Goal: Task Accomplishment & Management: Manage account settings

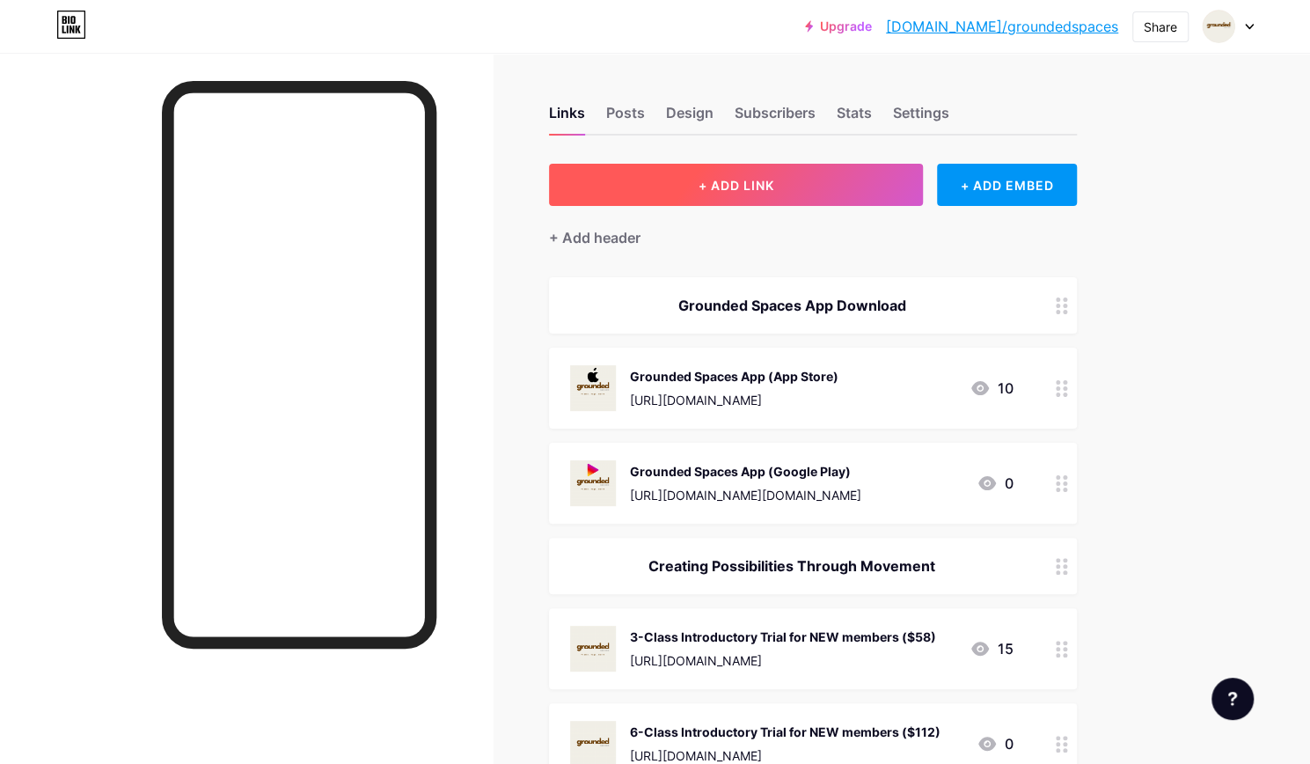
click at [690, 184] on button "+ ADD LINK" at bounding box center [736, 185] width 374 height 42
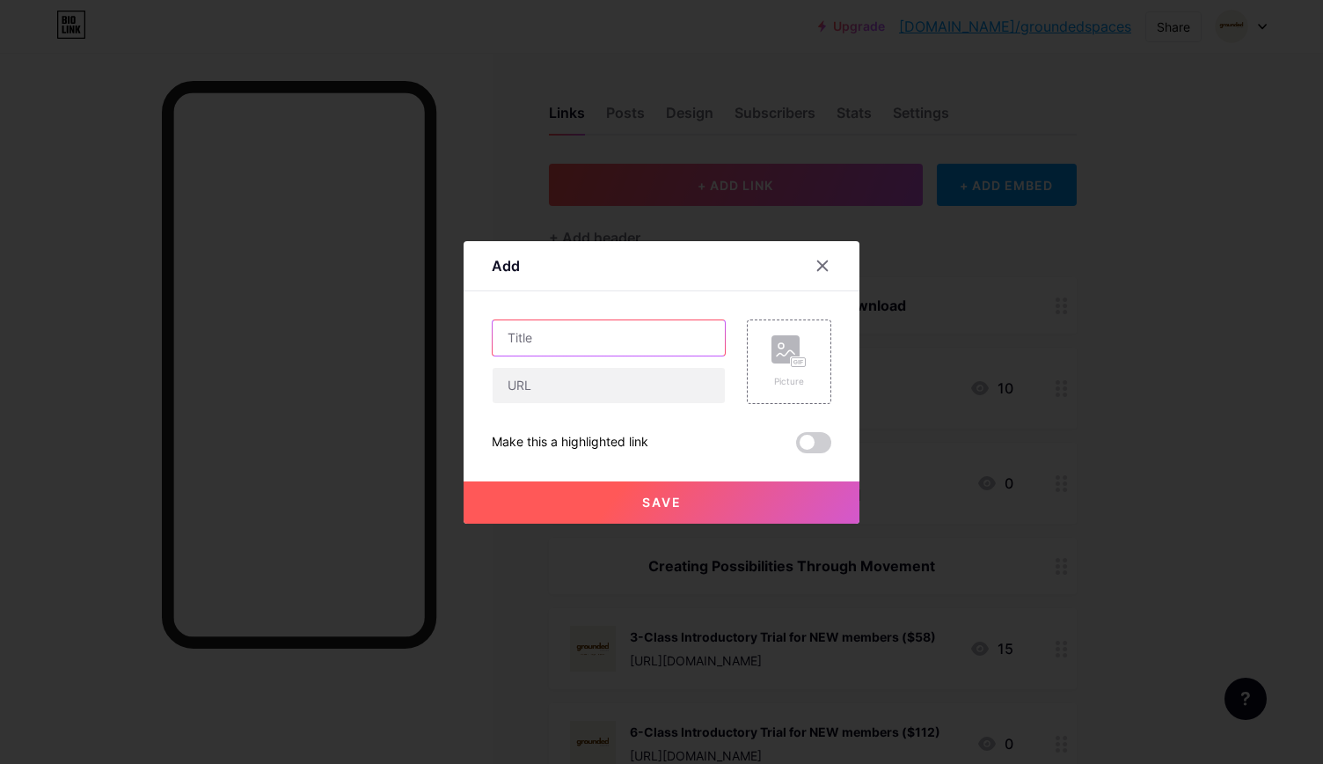
click at [627, 340] on input "text" at bounding box center [609, 337] width 232 height 35
type input "Parents & Teeny Tots"
click at [602, 389] on input "text" at bounding box center [609, 385] width 232 height 35
paste input "[URL][DOMAIN_NAME]"
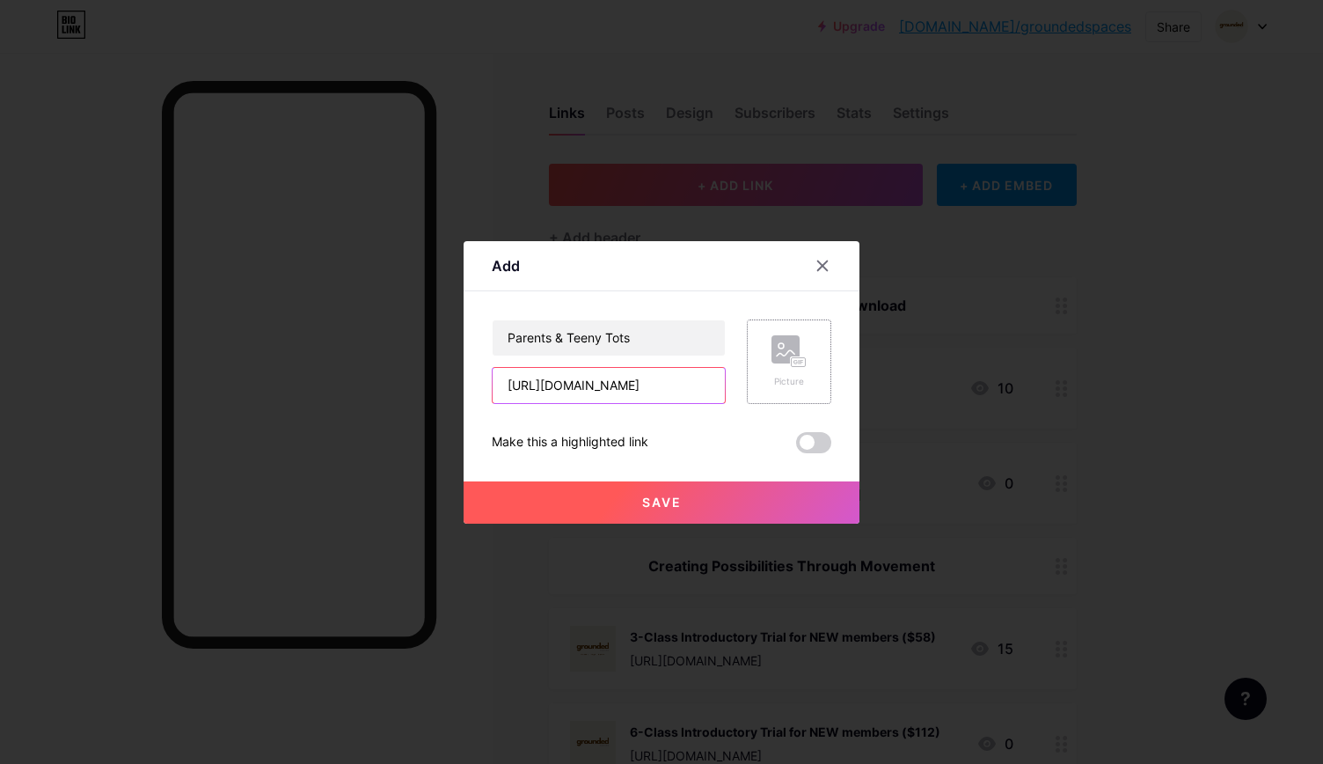
type input "[URL][DOMAIN_NAME]"
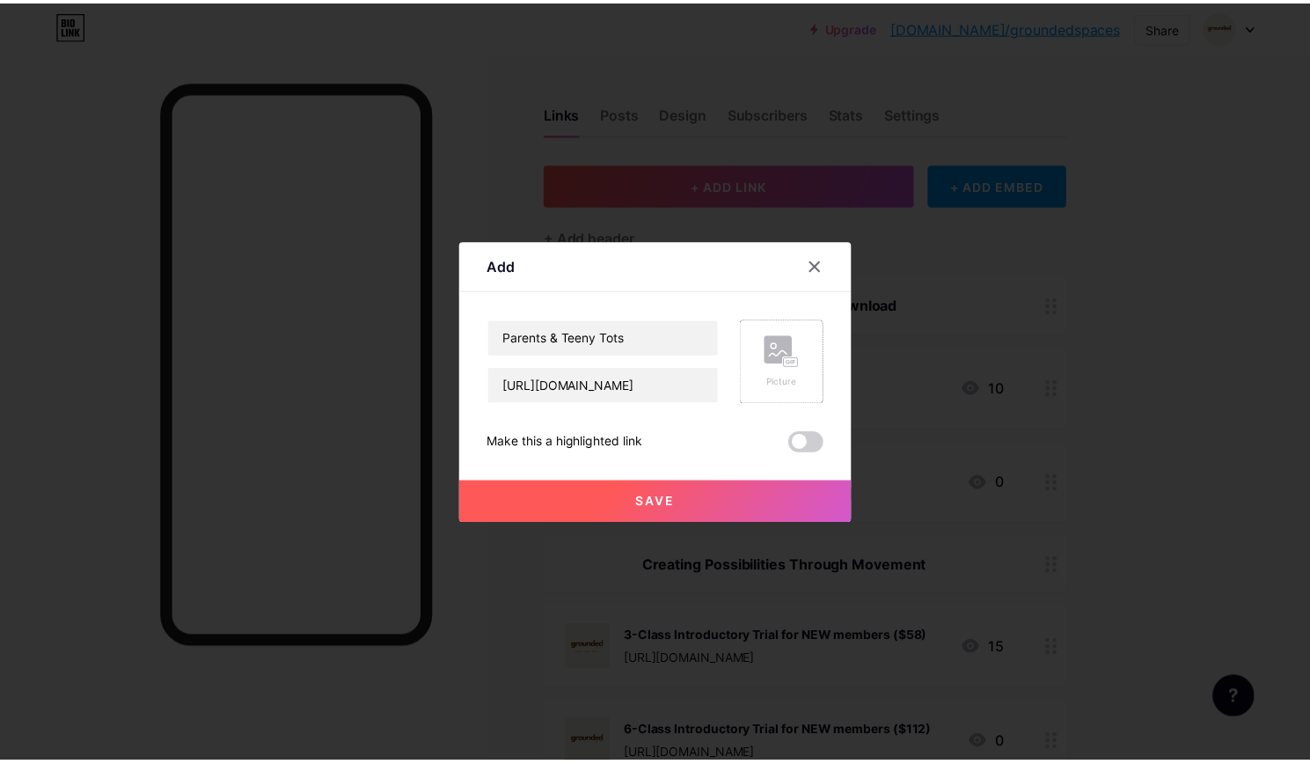
scroll to position [0, 0]
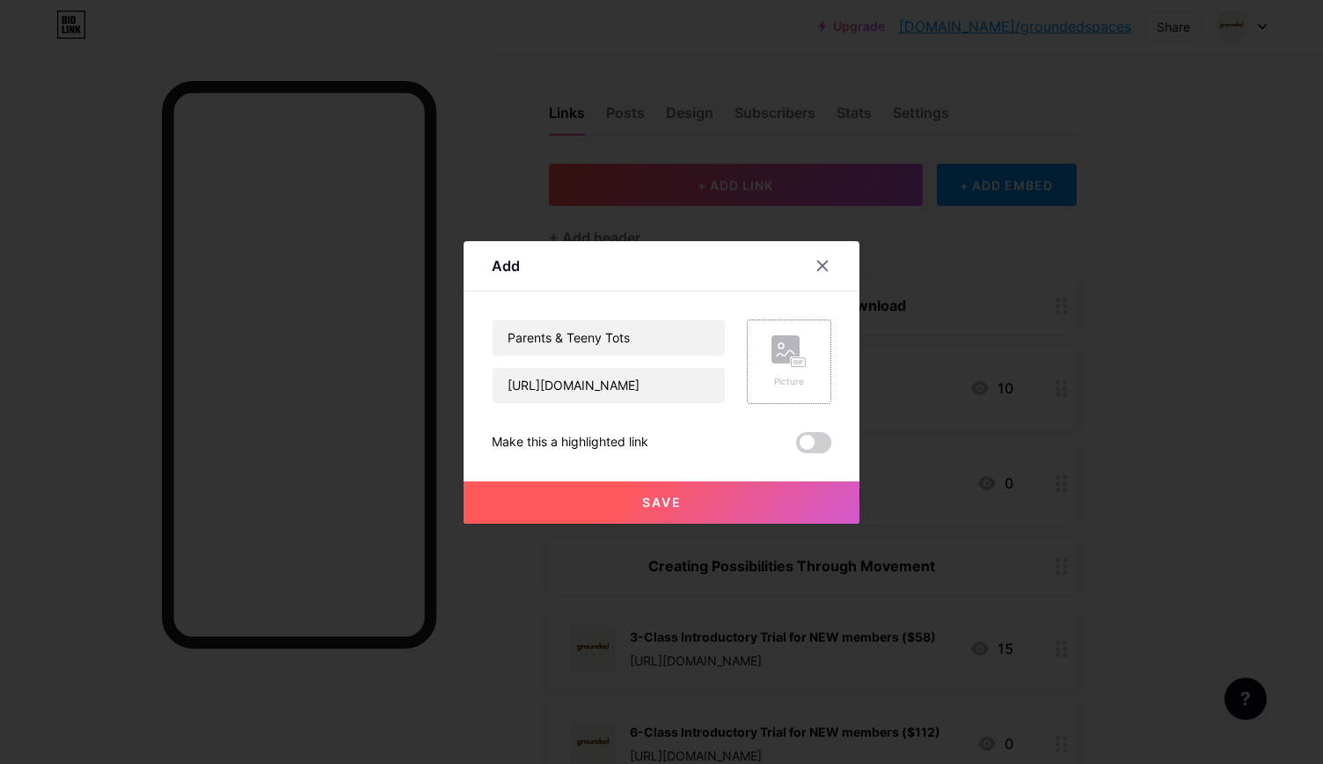
click at [792, 353] on rect at bounding box center [785, 349] width 28 height 28
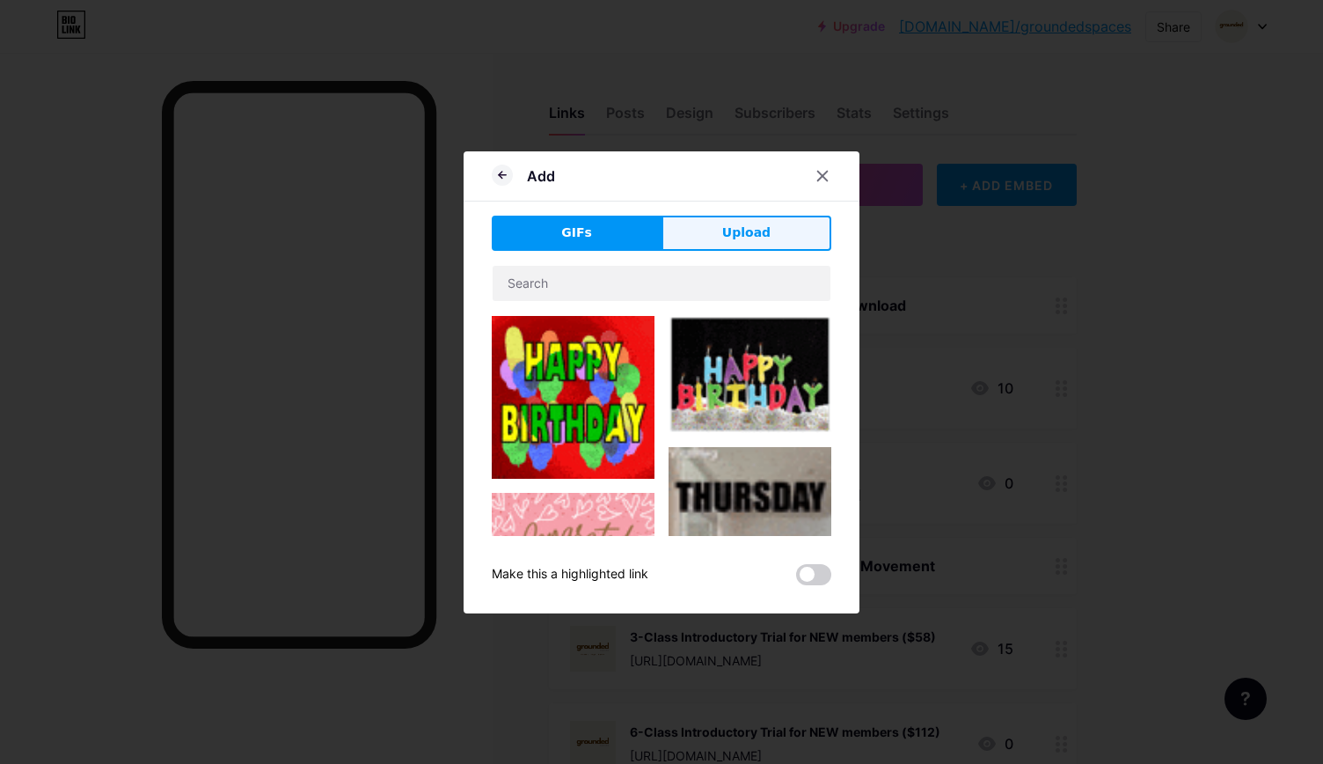
click at [744, 230] on span "Upload" at bounding box center [746, 232] width 48 height 18
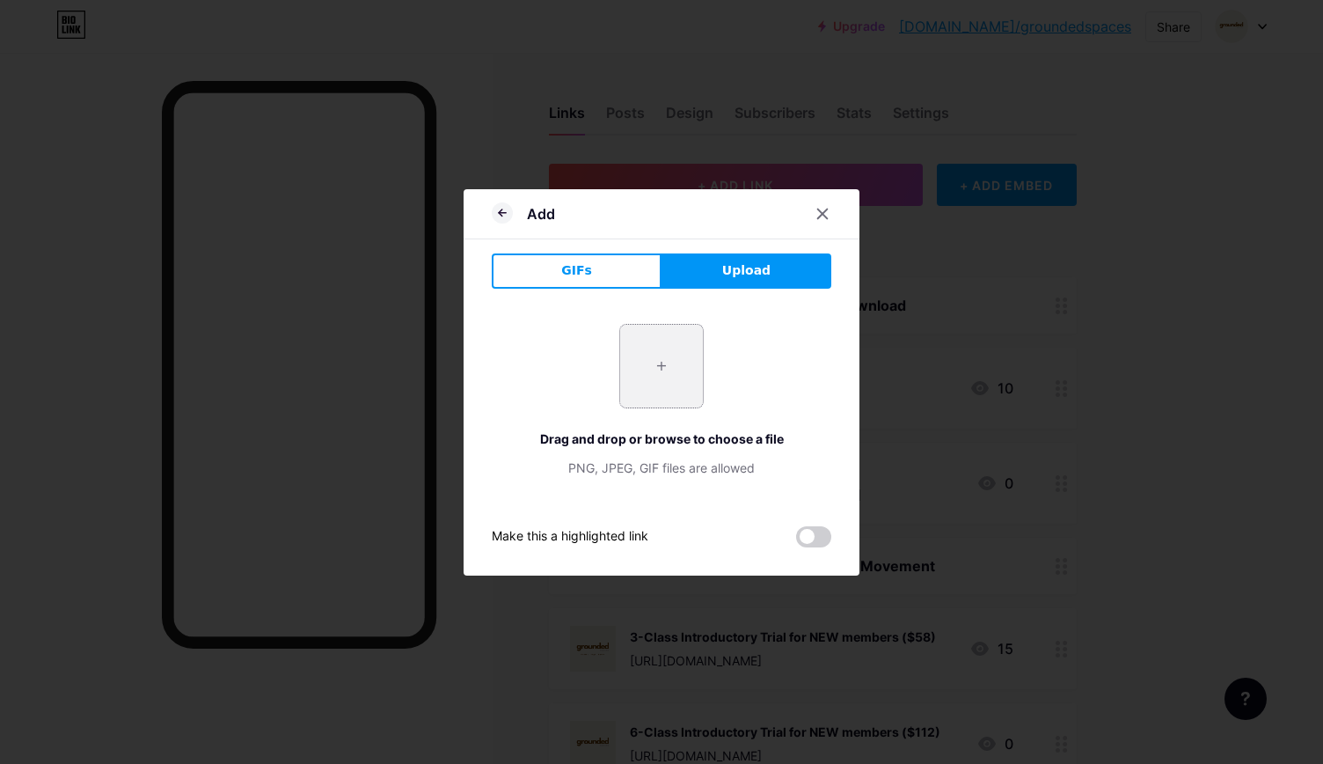
click at [663, 365] on input "file" at bounding box center [661, 366] width 83 height 83
type input "C:\fakepath\2.png"
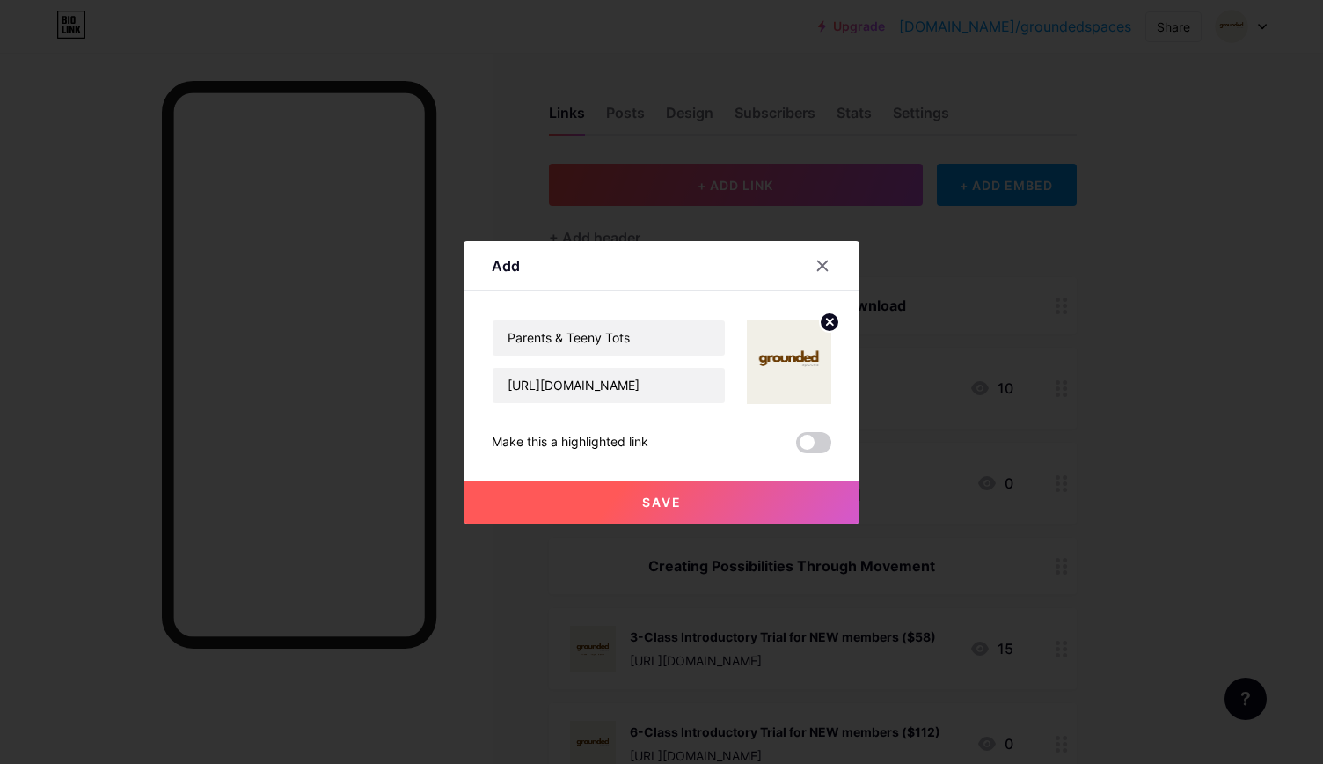
click at [669, 504] on span "Save" at bounding box center [662, 501] width 40 height 15
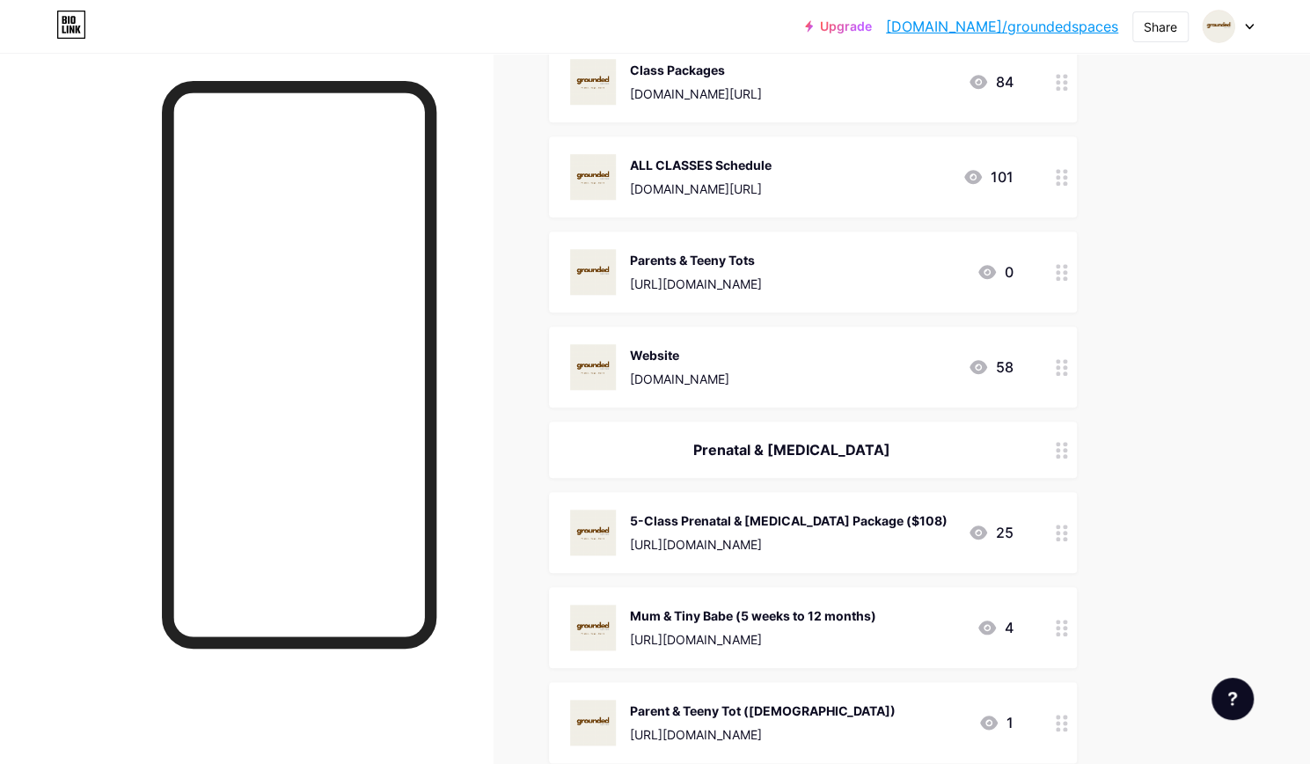
scroll to position [869, 0]
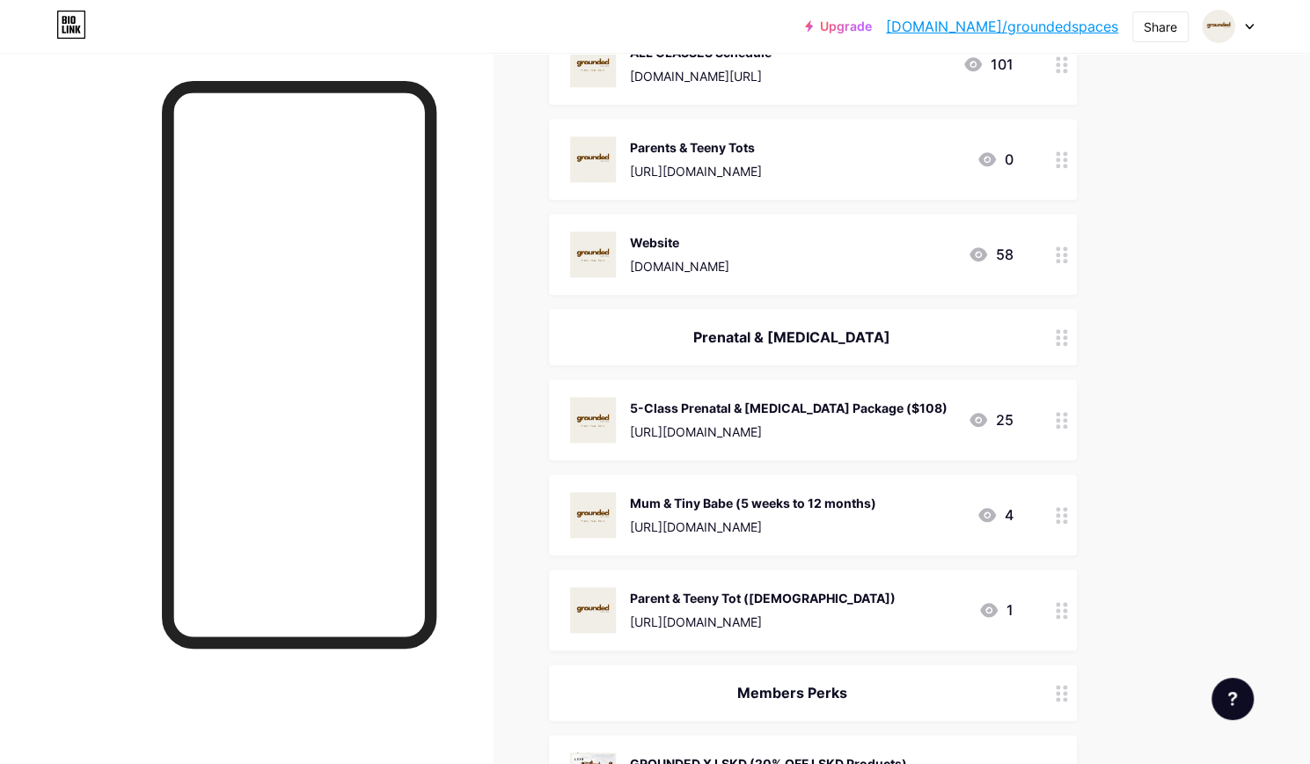
click at [1054, 158] on div at bounding box center [1062, 159] width 30 height 81
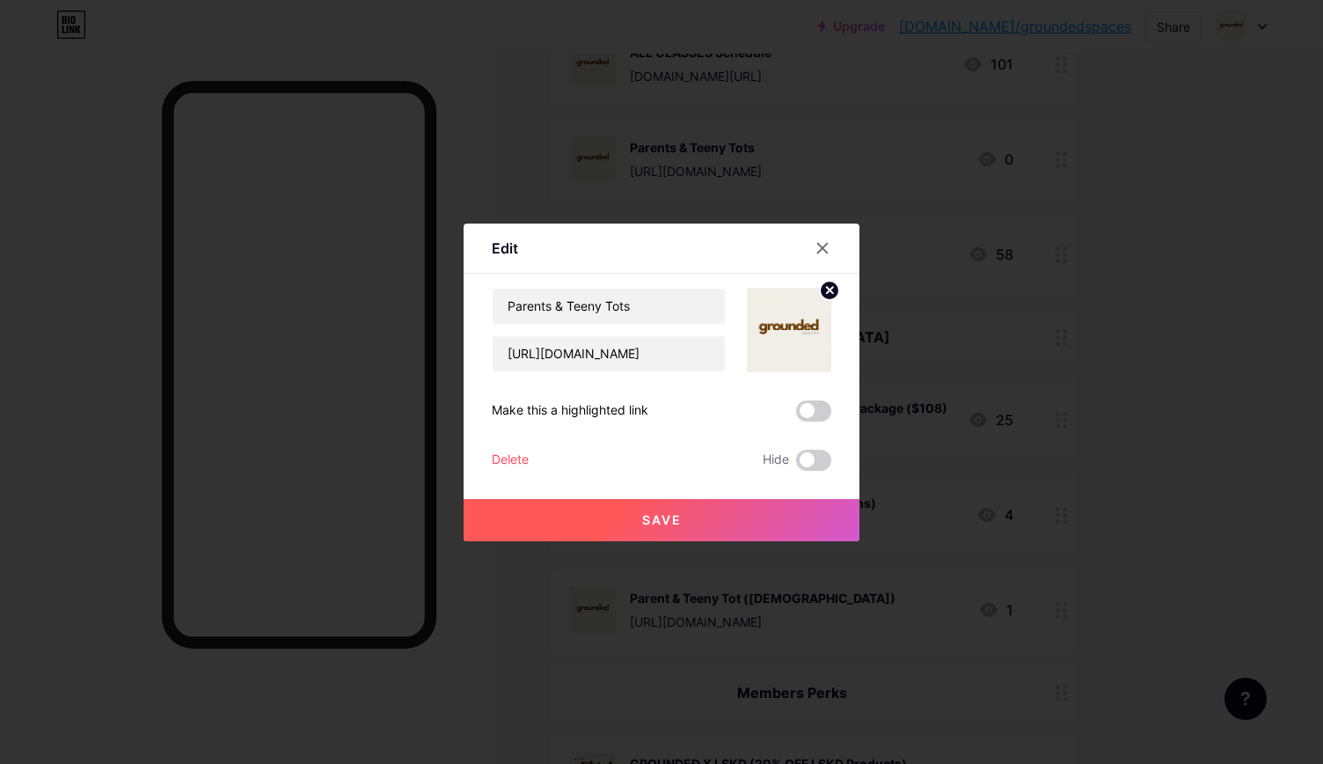
click at [504, 457] on div "Delete" at bounding box center [510, 459] width 37 height 21
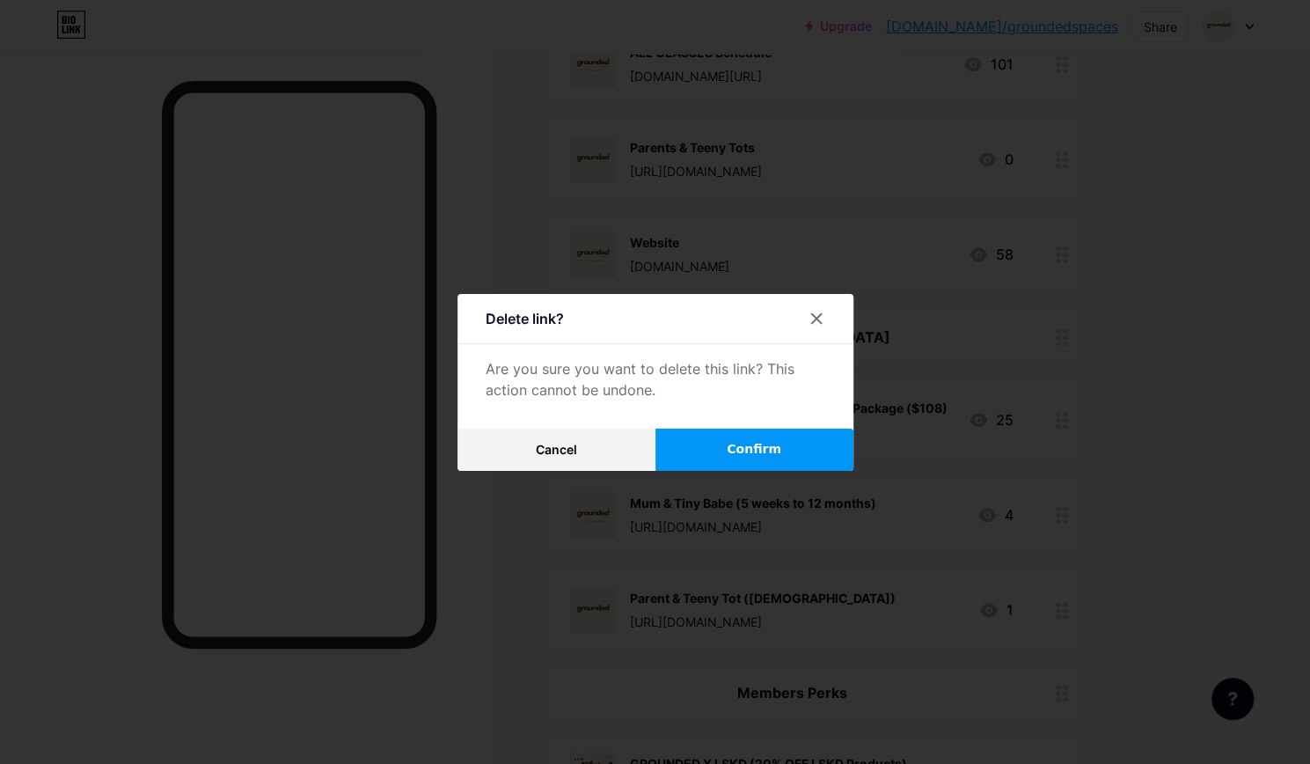
click at [727, 441] on button "Confirm" at bounding box center [754, 449] width 198 height 42
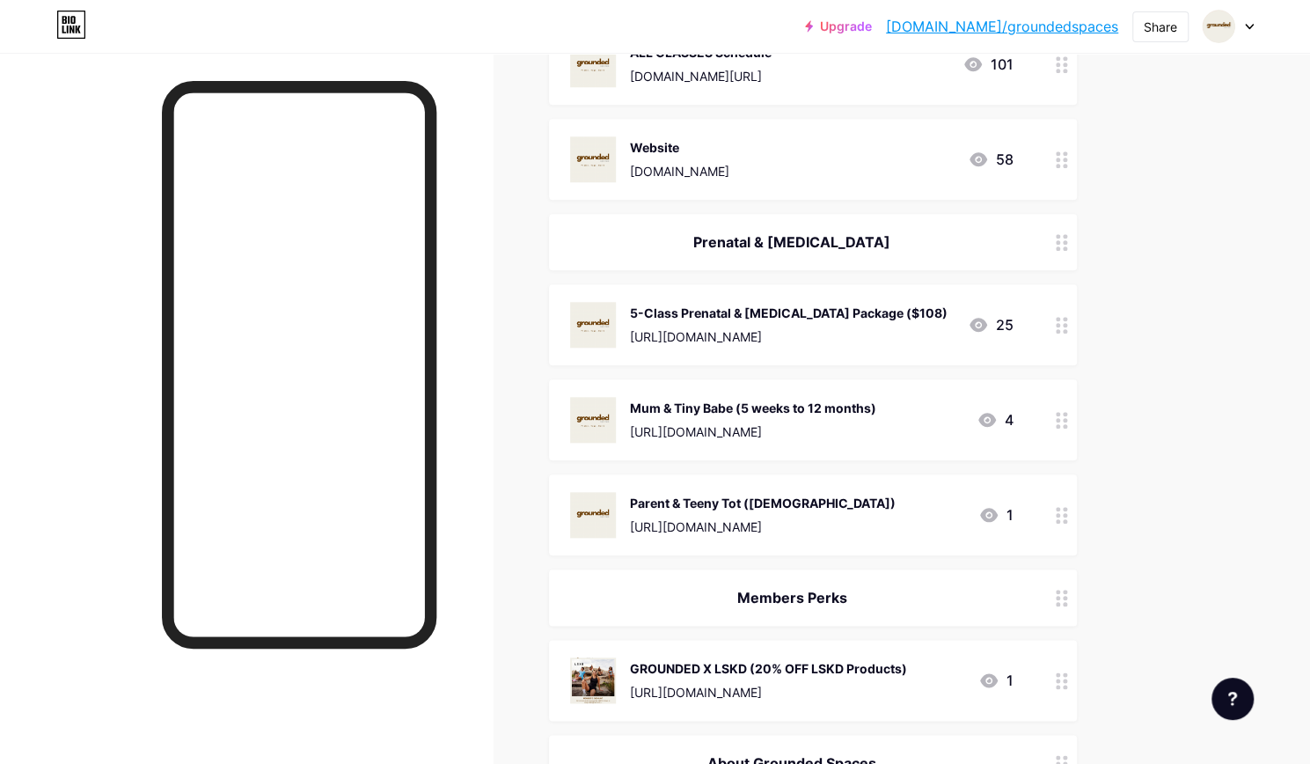
click at [769, 524] on div "[URL][DOMAIN_NAME]" at bounding box center [763, 526] width 266 height 18
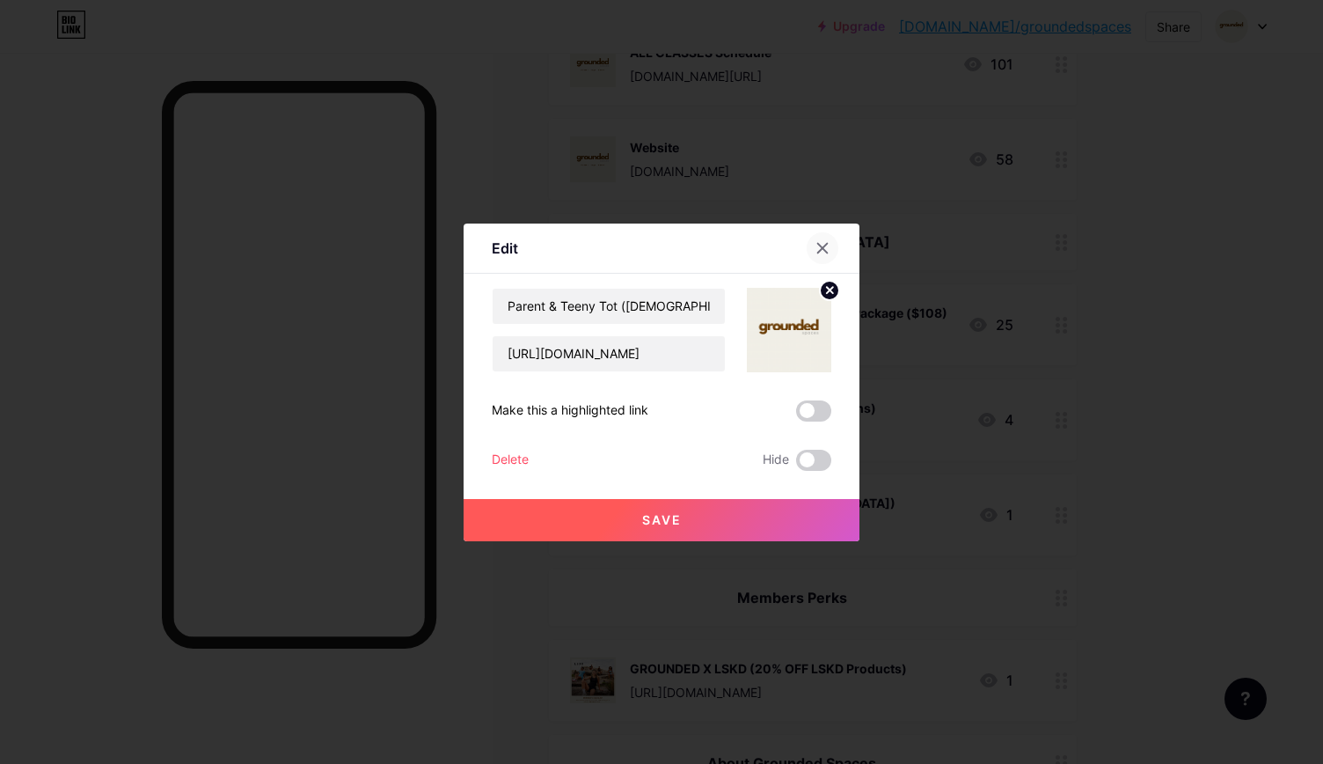
click at [818, 252] on icon at bounding box center [822, 248] width 14 height 14
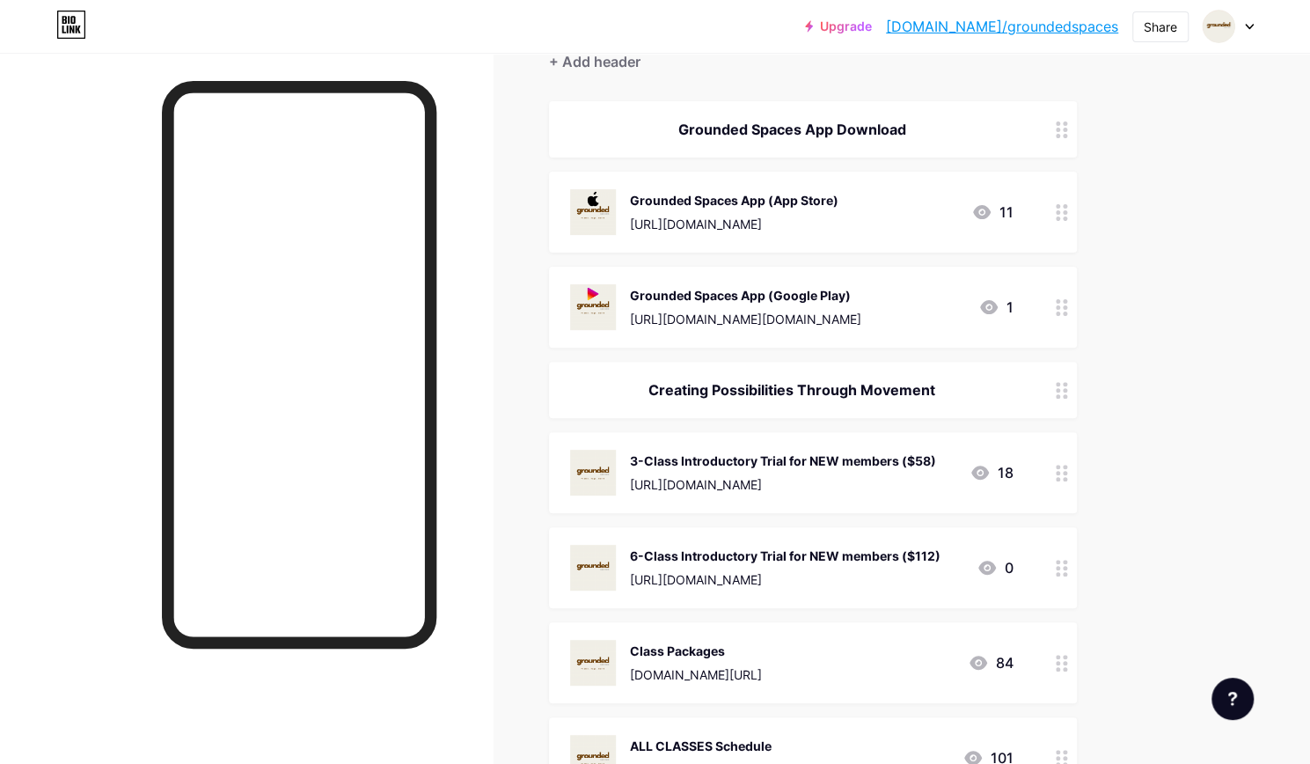
scroll to position [0, 0]
